Goal: Task Accomplishment & Management: Use online tool/utility

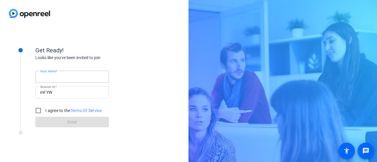
click at [69, 75] on input "Your name" at bounding box center [72, 76] width 64 height 7
type input "[PERSON_NAME]"
click at [40, 110] on input "I agree to the Terms Of Service" at bounding box center [38, 111] width 12 height 12
checkbox input "true"
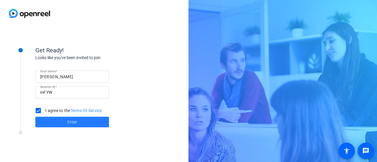
click at [54, 121] on span at bounding box center [72, 122] width 74 height 14
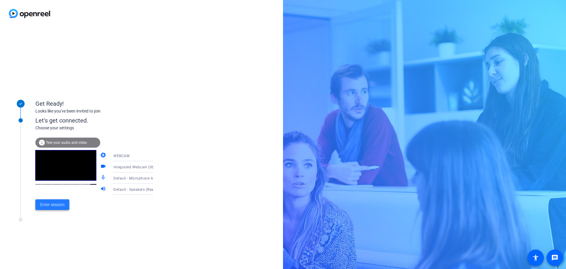
click at [63, 162] on span "Enter session" at bounding box center [52, 204] width 24 height 6
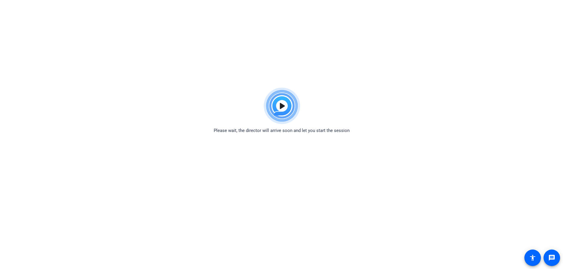
click at [284, 105] on img at bounding box center [281, 106] width 43 height 42
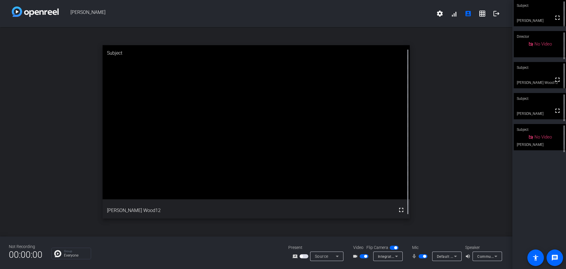
click at [377, 105] on div "open_in_new Subject fullscreen [PERSON_NAME] Wood12" at bounding box center [256, 131] width 512 height 209
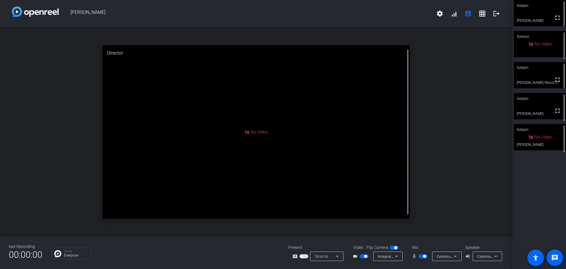
click at [377, 131] on div "open_in_new Director No Video" at bounding box center [256, 131] width 512 height 209
click at [377, 162] on div "Communications - Speakers (Realtek(R) Audio)" at bounding box center [487, 255] width 20 height 7
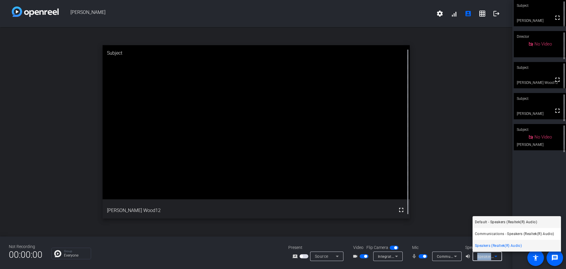
click at [377, 162] on span "Default - Speakers (Realtek(R) Audio)" at bounding box center [506, 221] width 62 height 7
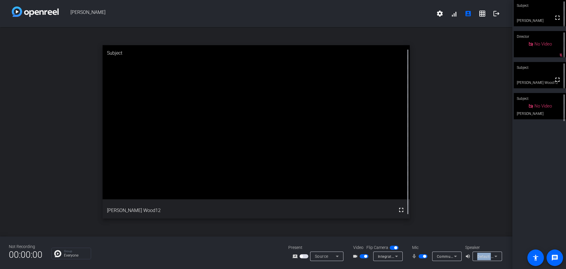
click at [377, 162] on icon at bounding box center [495, 255] width 7 height 7
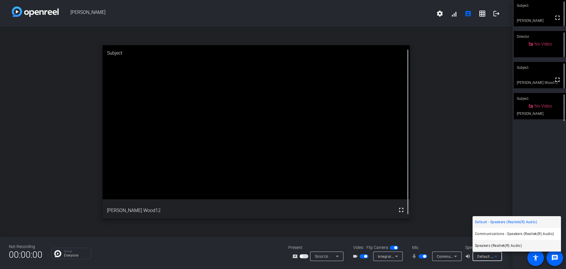
click at [377, 162] on span "Speakers (Realtek(R) Audio)" at bounding box center [498, 245] width 47 height 7
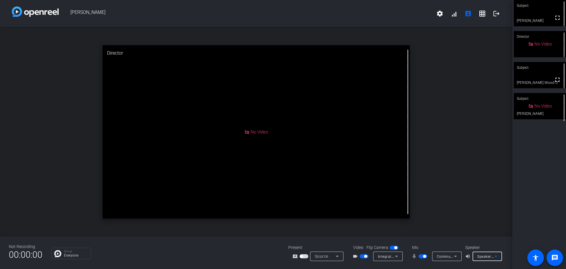
click at [377, 162] on icon at bounding box center [495, 255] width 7 height 7
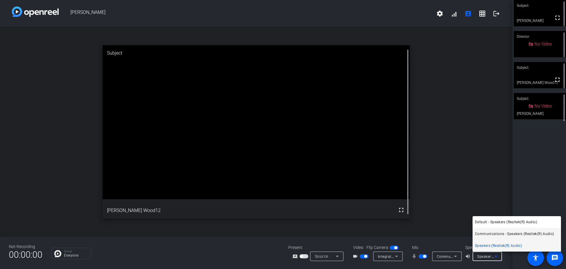
click at [377, 162] on span "Communications - Speakers (Realtek(R) Audio)" at bounding box center [514, 233] width 79 height 7
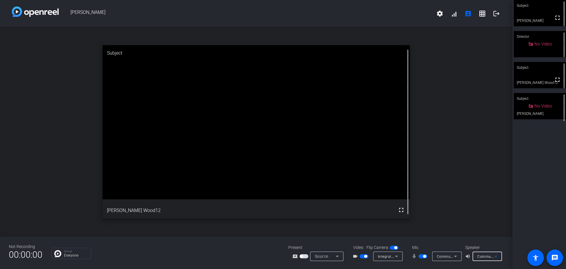
click at [377, 162] on icon at bounding box center [495, 255] width 7 height 7
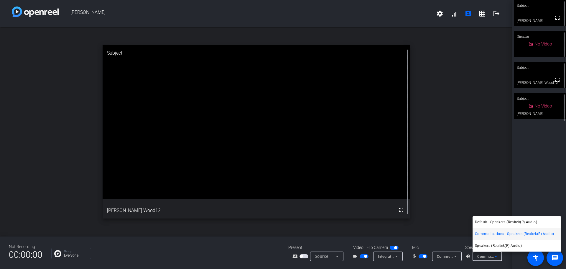
click at [377, 162] on span "Default - Speakers (Realtek(R) Audio)" at bounding box center [506, 221] width 62 height 7
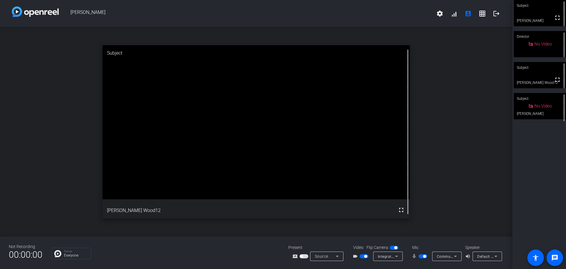
click at [377, 162] on mat-icon "volume_up" at bounding box center [468, 255] width 7 height 7
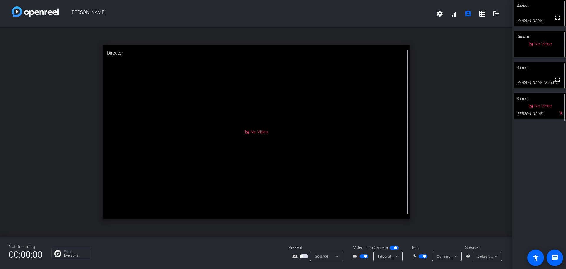
click at [377, 162] on div "open_in_new Director No Video" at bounding box center [256, 131] width 512 height 209
click at [377, 162] on icon at bounding box center [455, 255] width 7 height 7
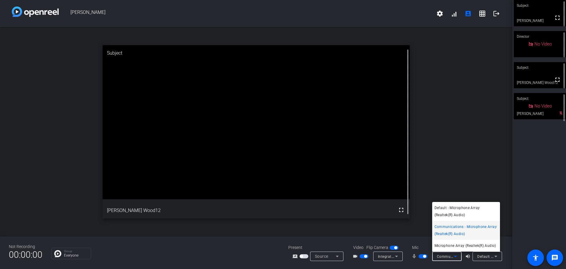
click at [377, 162] on div at bounding box center [283, 134] width 566 height 269
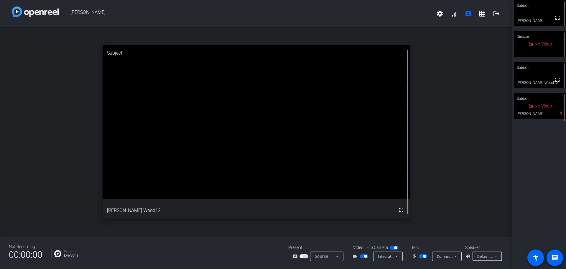
click at [377, 162] on icon at bounding box center [495, 255] width 7 height 7
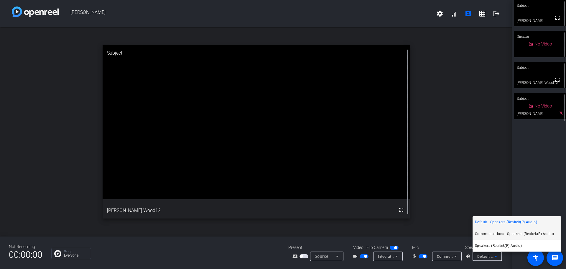
click at [377, 162] on span "Communications - Speakers (Realtek(R) Audio)" at bounding box center [514, 233] width 79 height 7
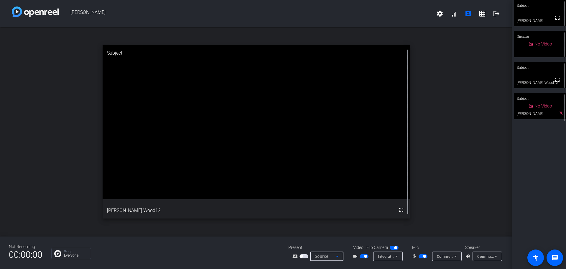
click at [338, 162] on icon at bounding box center [337, 255] width 3 height 1
click at [377, 162] on div at bounding box center [283, 134] width 566 height 269
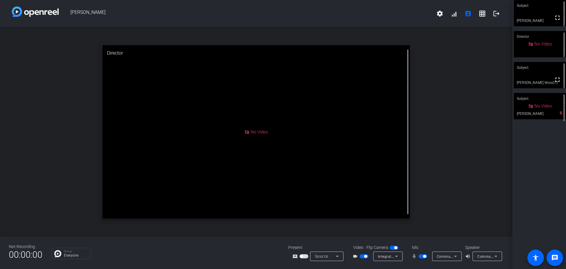
click at [377, 162] on icon at bounding box center [396, 255] width 7 height 7
click at [377, 162] on div at bounding box center [283, 134] width 566 height 269
click at [377, 162] on icon at bounding box center [495, 255] width 7 height 7
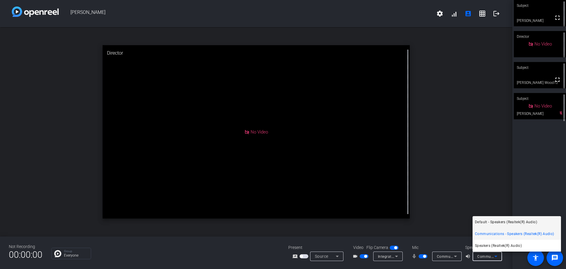
click at [377, 162] on span "Default - Speakers (Realtek(R) Audio)" at bounding box center [506, 221] width 62 height 7
